Goal: Task Accomplishment & Management: Use online tool/utility

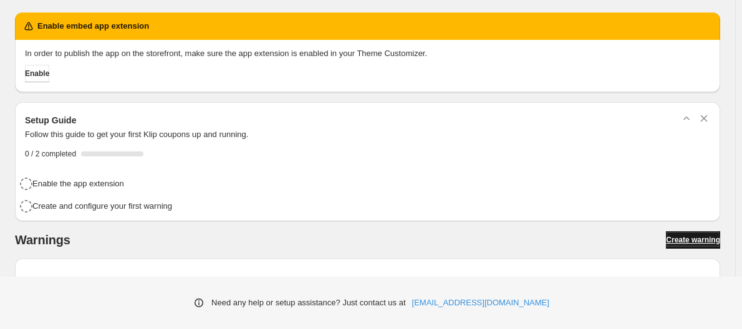
click at [709, 244] on span "Create warning" at bounding box center [693, 240] width 54 height 10
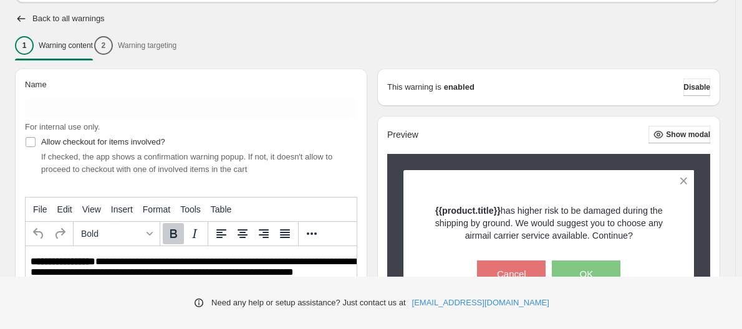
scroll to position [187, 0]
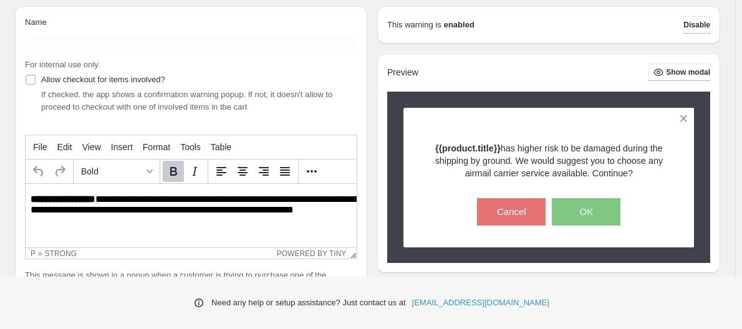
click at [141, 206] on p "**********" at bounding box center [194, 205] width 327 height 23
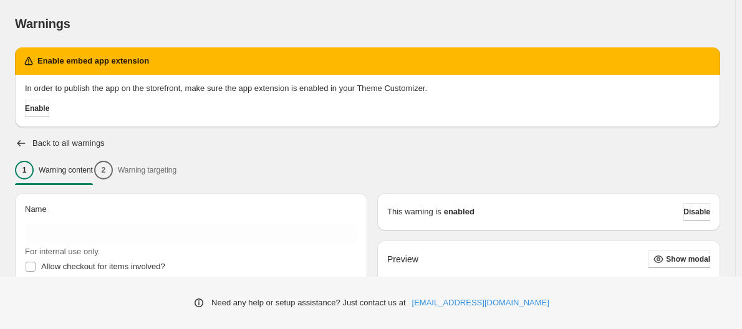
scroll to position [62, 0]
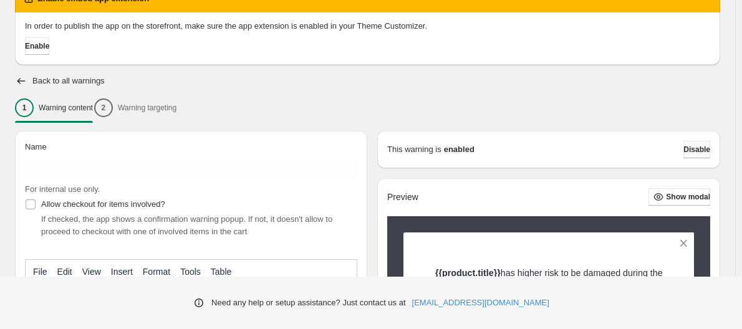
click at [692, 151] on span "Disable" at bounding box center [696, 150] width 27 height 10
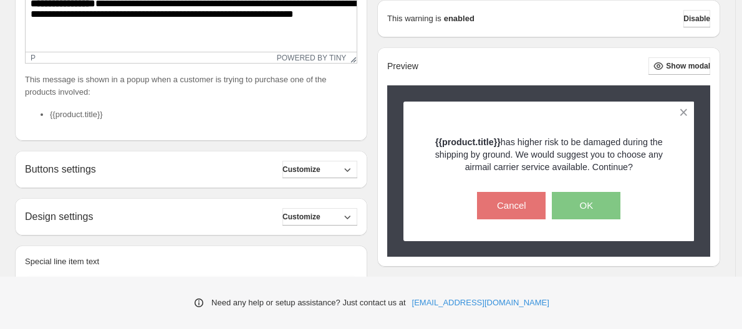
scroll to position [454, 0]
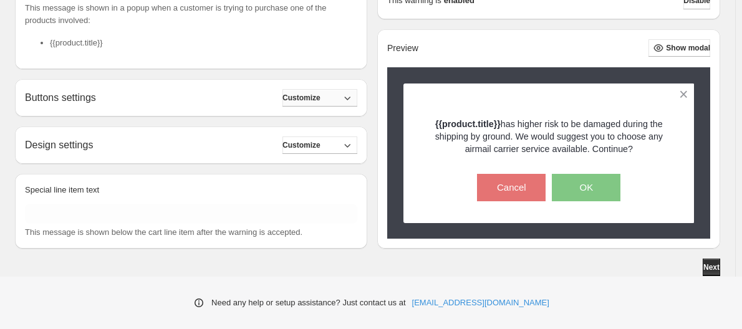
click at [335, 95] on button "Customize" at bounding box center [319, 97] width 75 height 17
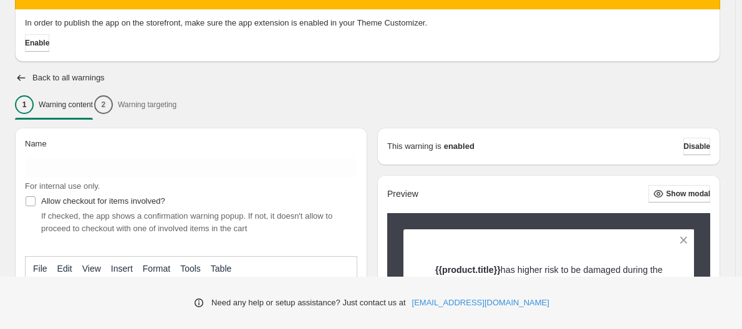
scroll to position [0, 0]
